Goal: Navigation & Orientation: Find specific page/section

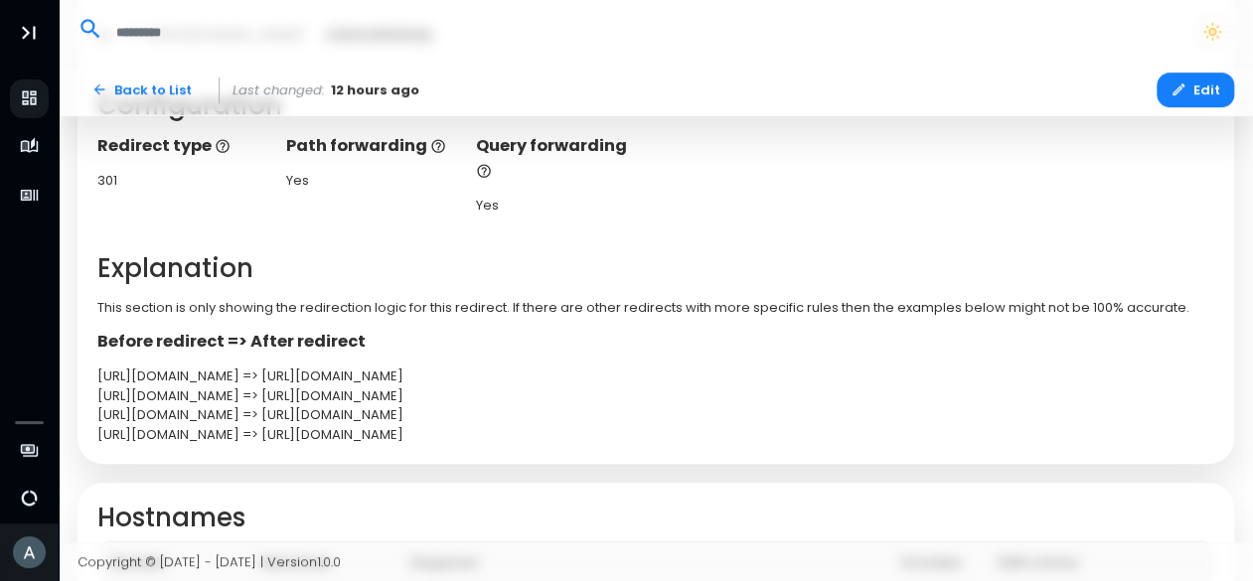
scroll to position [534, 0]
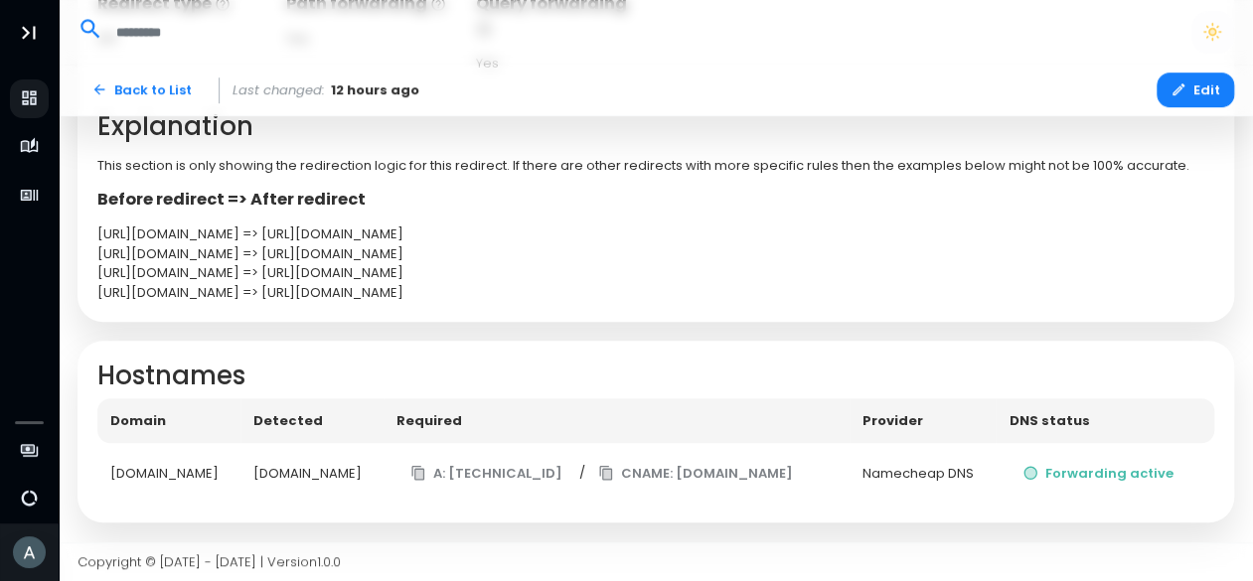
scroll to position [568, 0]
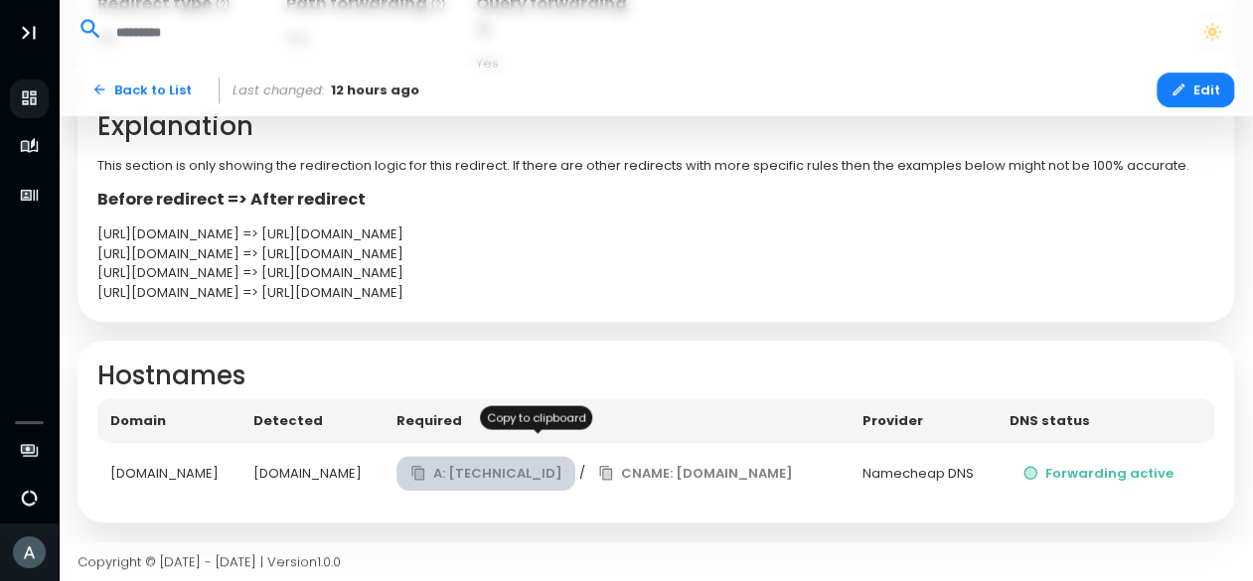
click at [556, 456] on button "A: 138.68.125.144" at bounding box center [486, 473] width 180 height 35
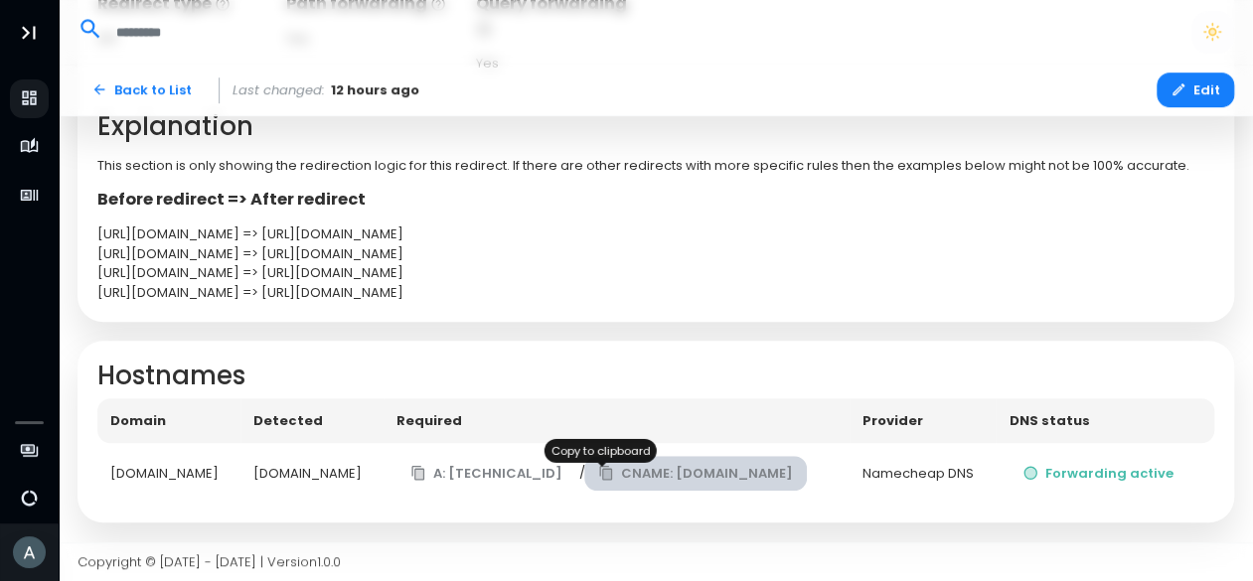
click at [628, 466] on button "CNAME: edge.domain-forward.com" at bounding box center [695, 473] width 223 height 35
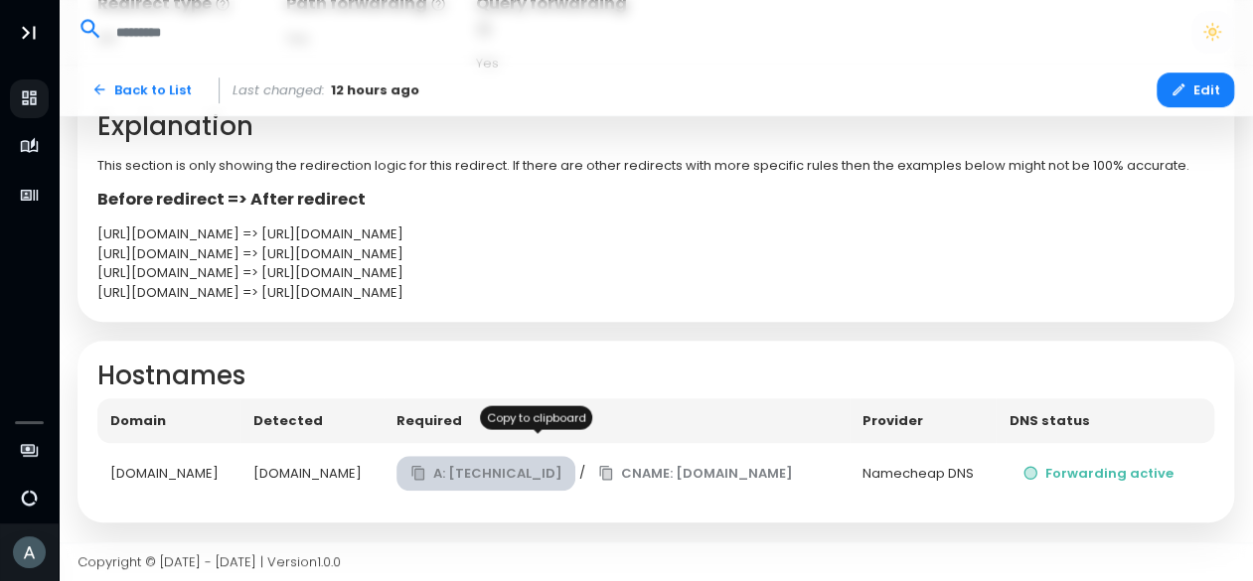
click at [543, 456] on button "A: 138.68.125.144" at bounding box center [486, 473] width 180 height 35
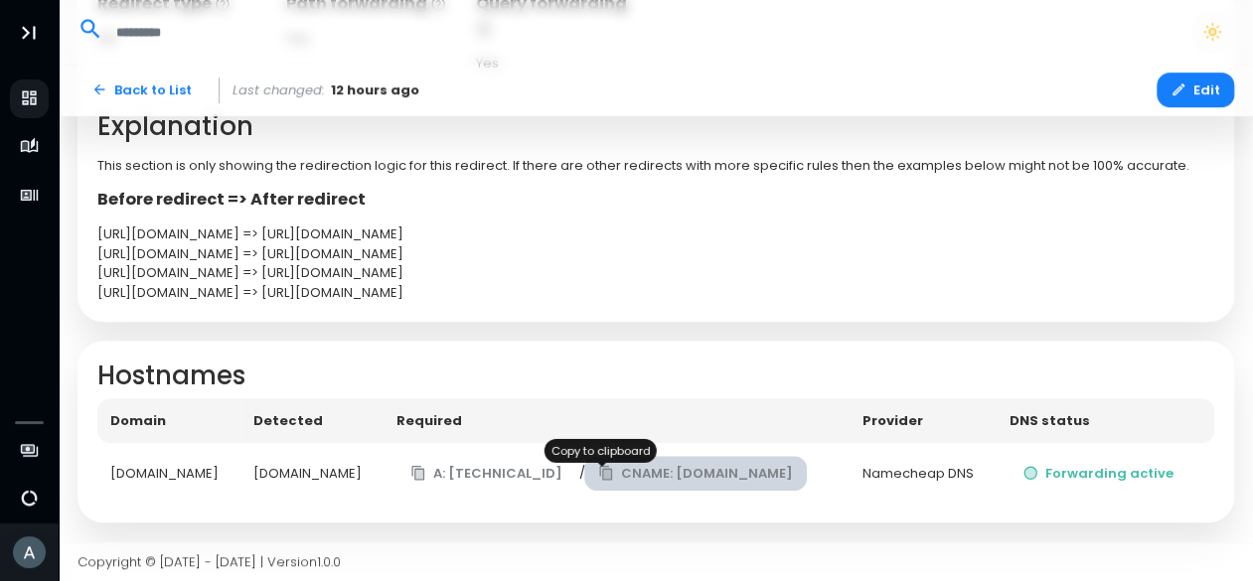
click at [584, 467] on button "CNAME: edge.domain-forward.com" at bounding box center [695, 473] width 223 height 35
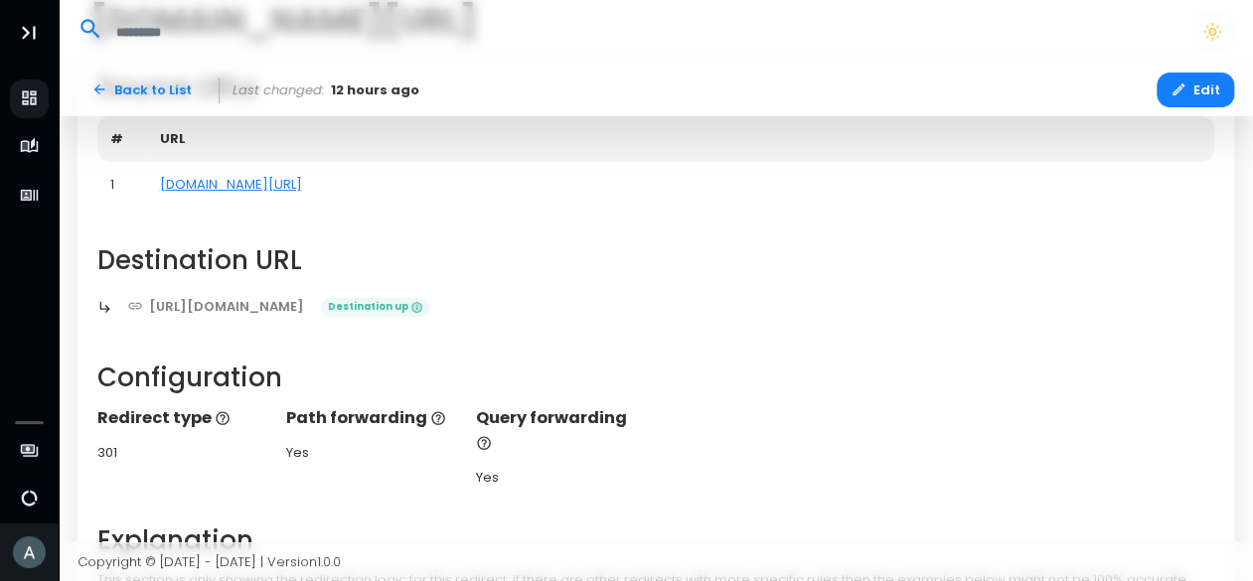
scroll to position [0, 0]
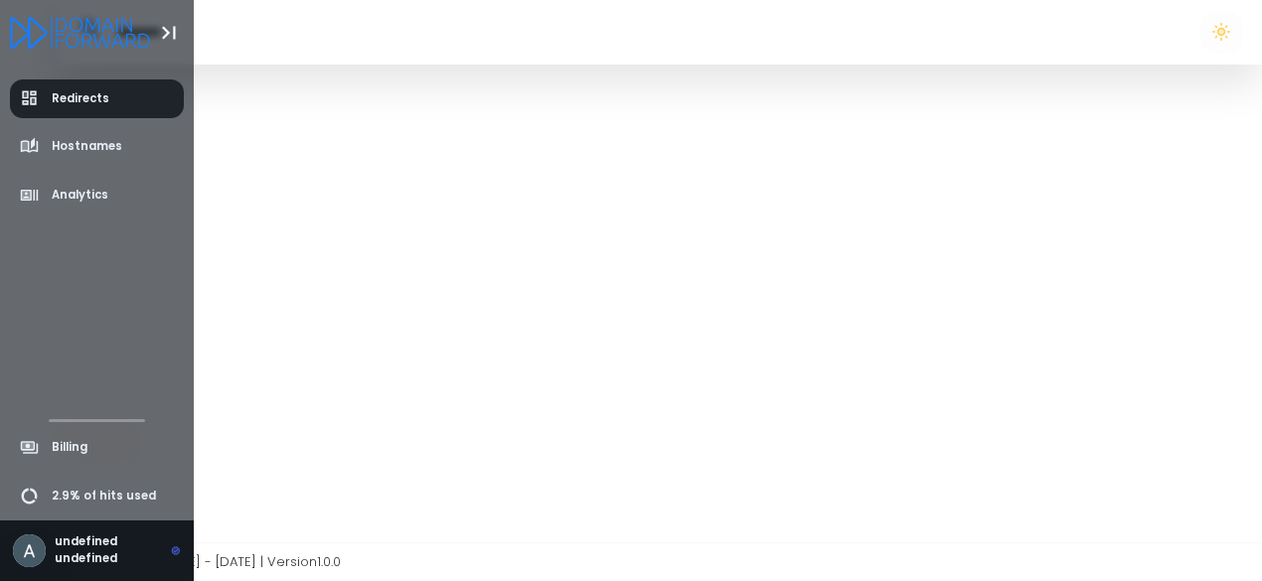
click at [77, 108] on link "Redirects" at bounding box center [97, 98] width 175 height 39
click at [93, 92] on span "Redirects" at bounding box center [81, 98] width 58 height 17
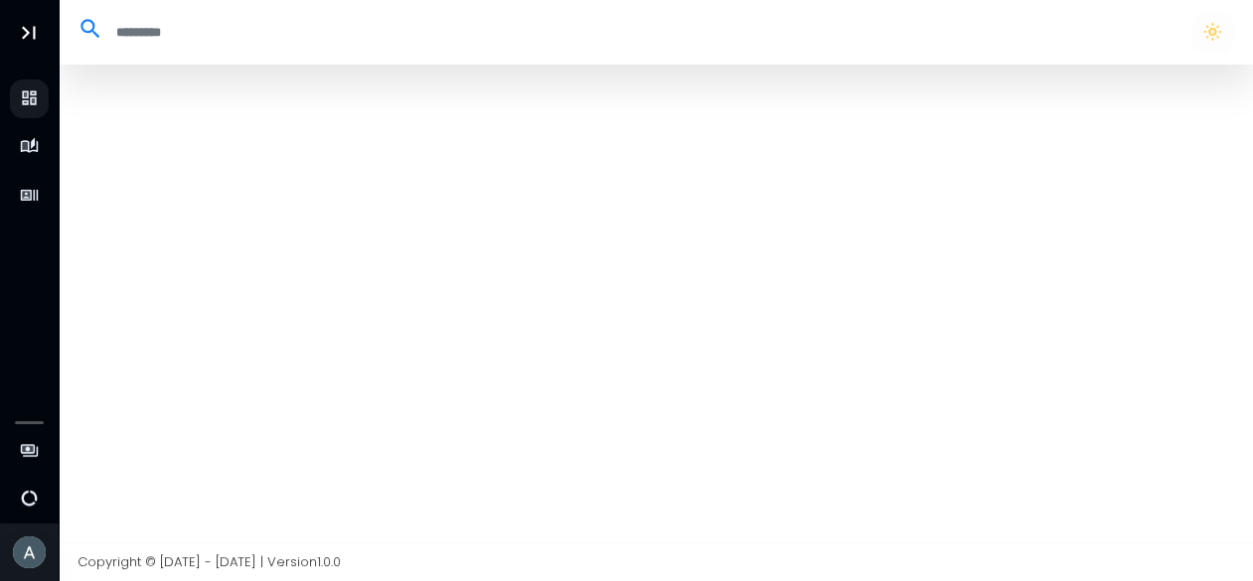
select select "**"
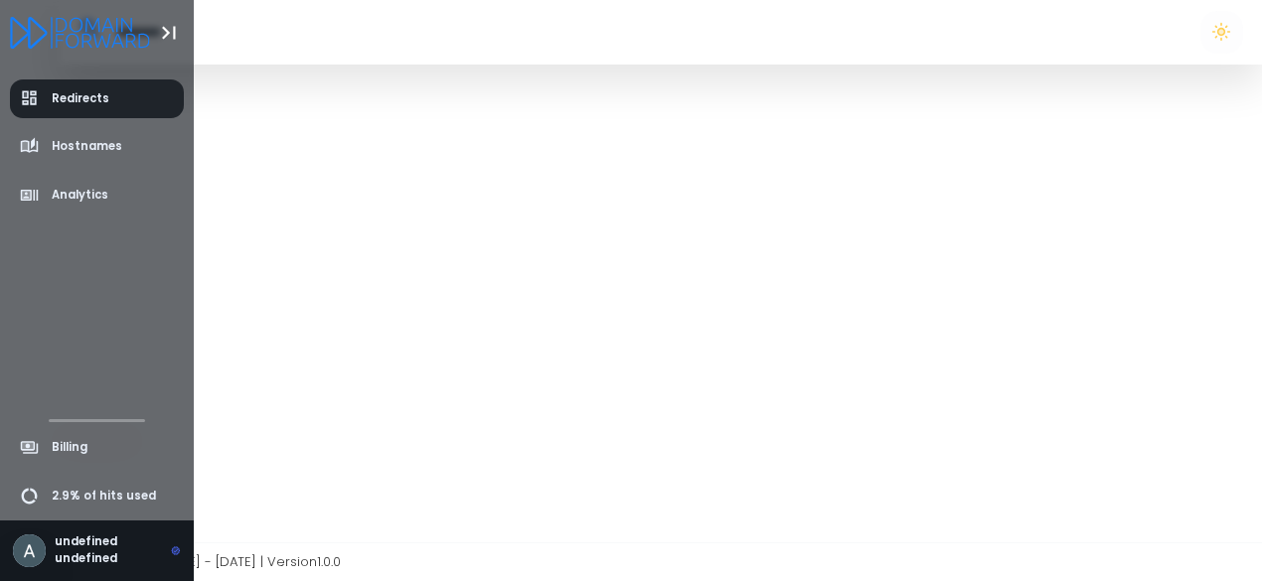
click at [54, 101] on span "Redirects" at bounding box center [81, 98] width 58 height 17
